Goal: Book appointment/travel/reservation

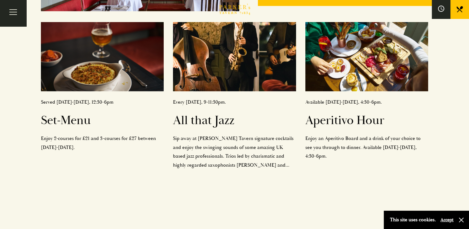
scroll to position [260, 0]
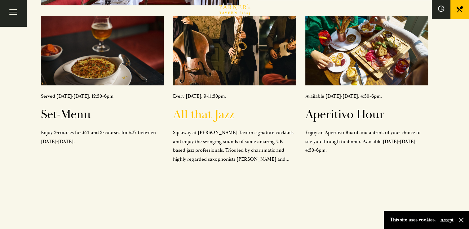
click at [207, 112] on h2 "All that Jazz" at bounding box center [234, 114] width 123 height 15
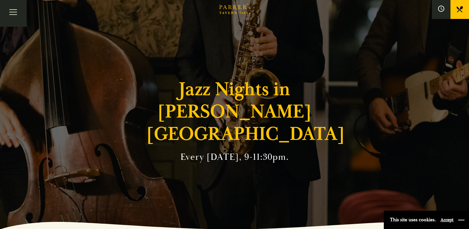
click at [460, 217] on button "button" at bounding box center [461, 220] width 6 height 6
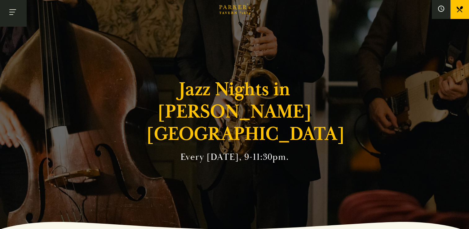
click at [15, 15] on button "Toggle navigation" at bounding box center [13, 13] width 26 height 26
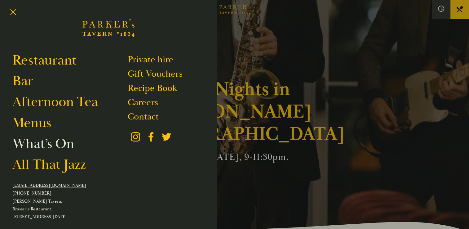
click at [51, 144] on link "What’s On" at bounding box center [43, 143] width 62 height 17
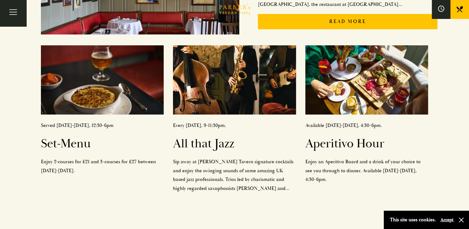
scroll to position [289, 0]
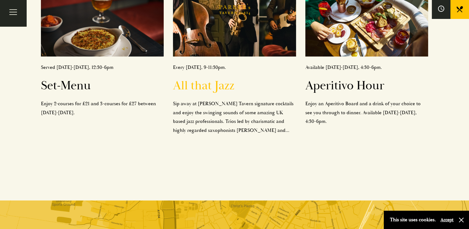
click at [208, 85] on h2 "All that Jazz" at bounding box center [234, 85] width 123 height 15
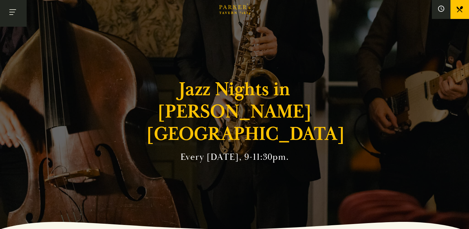
click at [17, 10] on button "Toggle navigation" at bounding box center [13, 13] width 26 height 26
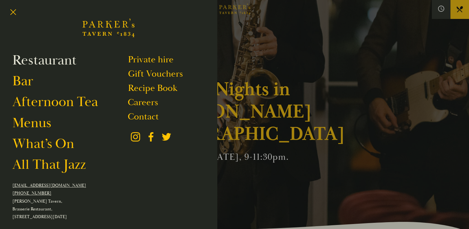
click at [54, 60] on link "Restaurant" at bounding box center [44, 59] width 64 height 17
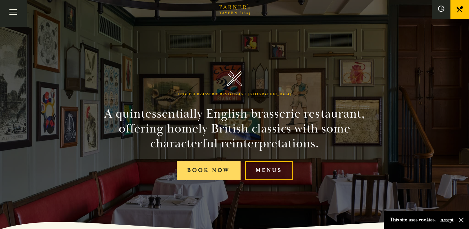
click at [216, 173] on link "Book Now" at bounding box center [209, 170] width 64 height 19
